Goal: Information Seeking & Learning: Learn about a topic

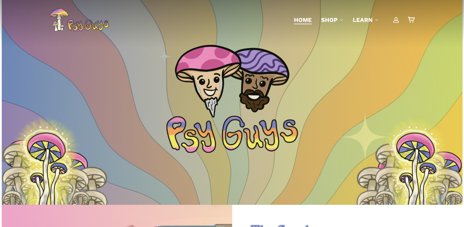
click at [396, 20] on span "Main Menu" at bounding box center [396, 20] width 6 height 6
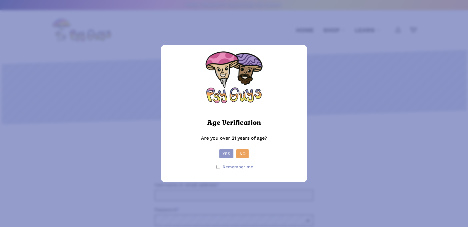
click at [225, 154] on button "Yes" at bounding box center [226, 153] width 14 height 9
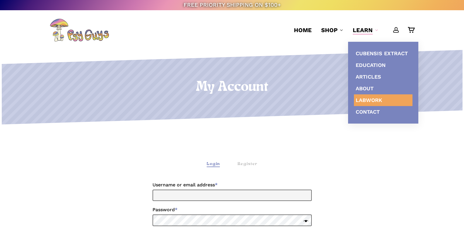
click at [366, 99] on span "Labwork" at bounding box center [368, 100] width 26 height 6
